Goal: Task Accomplishment & Management: Use online tool/utility

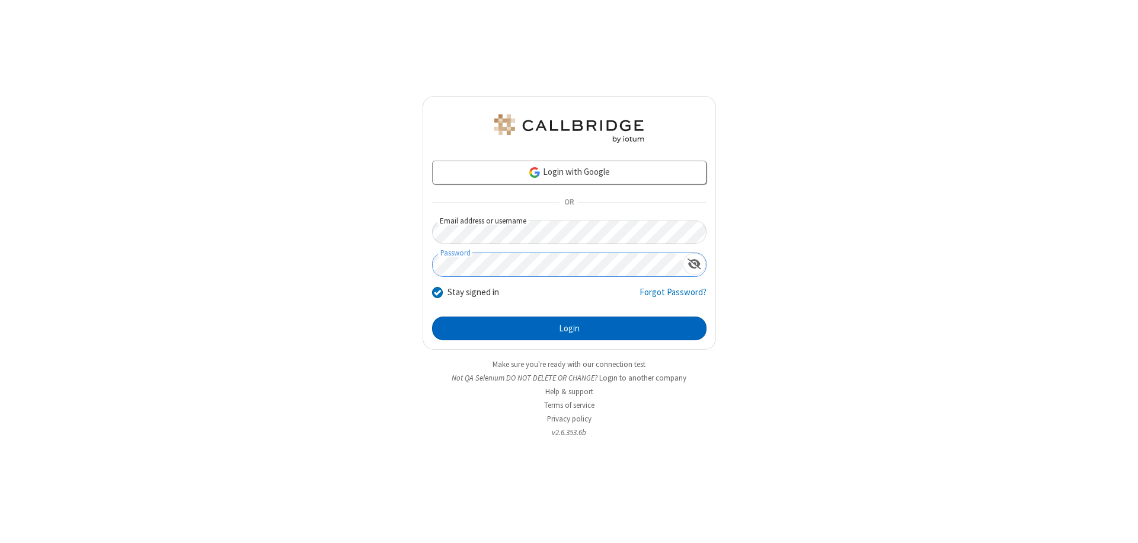
click at [569, 328] on button "Login" at bounding box center [569, 328] width 274 height 24
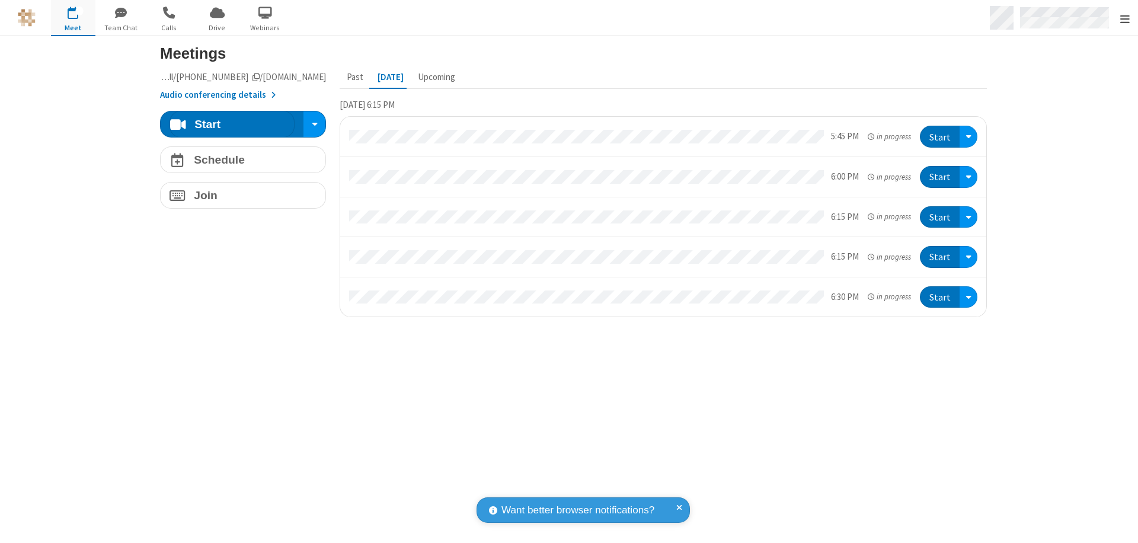
click at [1124, 18] on span "Open menu" at bounding box center [1124, 19] width 9 height 12
click at [217, 27] on span "Drive" at bounding box center [217, 28] width 44 height 11
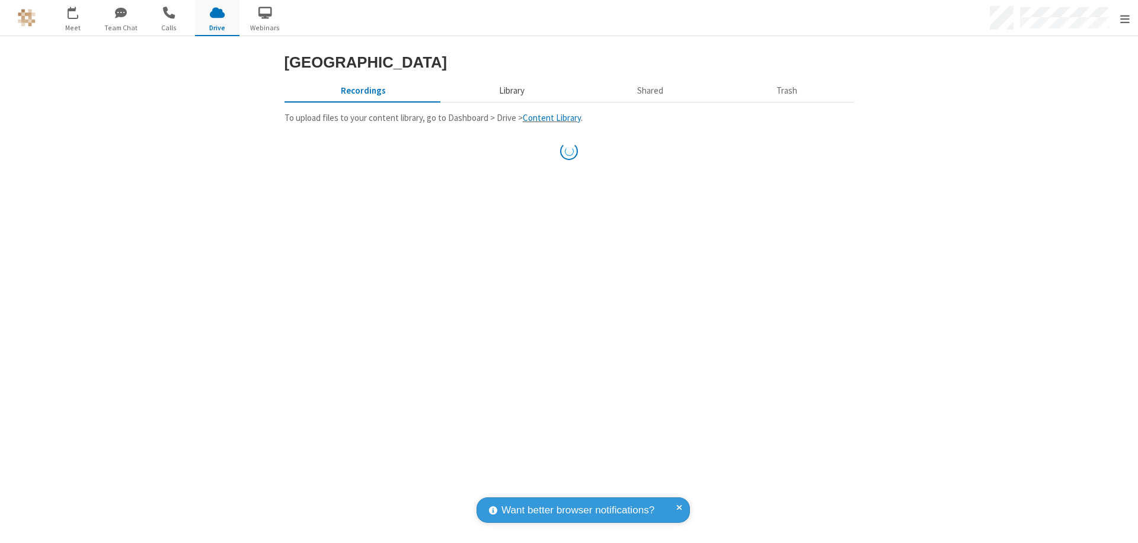
click at [506, 102] on button "Library" at bounding box center [511, 90] width 139 height 23
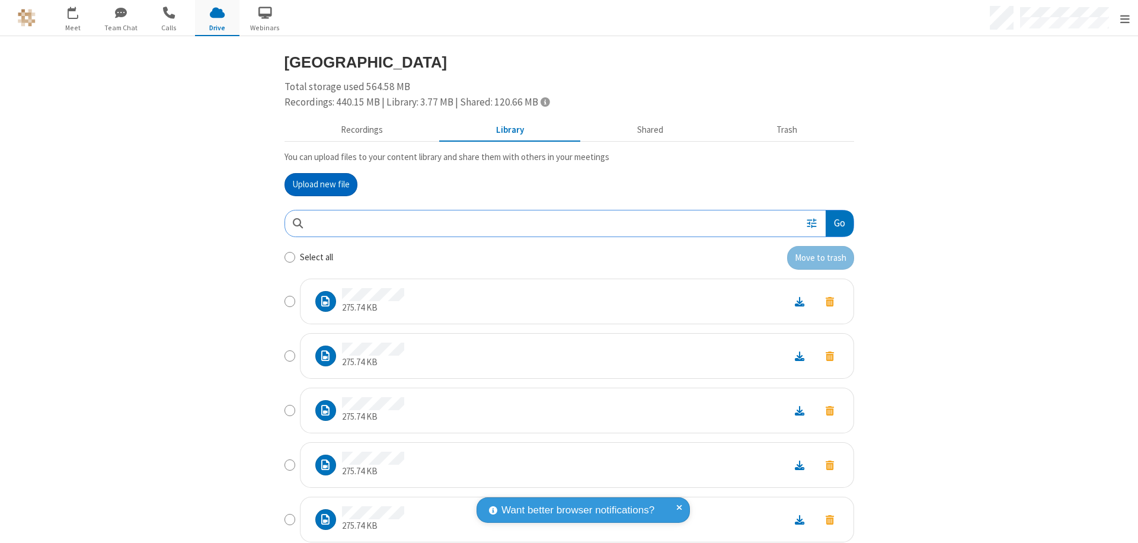
click at [834, 223] on button "Go" at bounding box center [839, 223] width 27 height 27
click at [316, 184] on button "Upload new file" at bounding box center [320, 185] width 73 height 24
